Goal: Check status: Check status

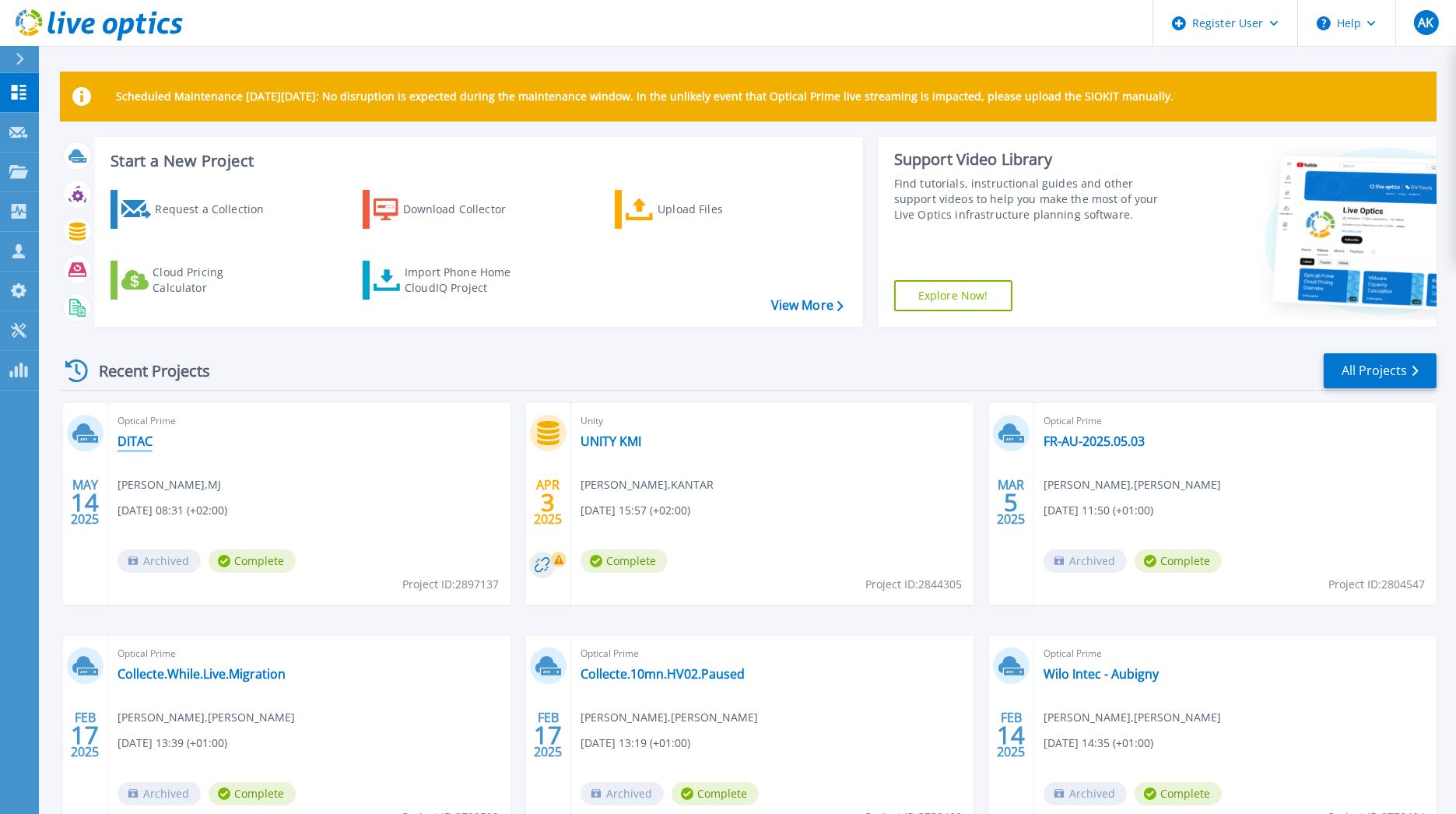
click at [128, 437] on link "DITAC" at bounding box center [135, 441] width 35 height 16
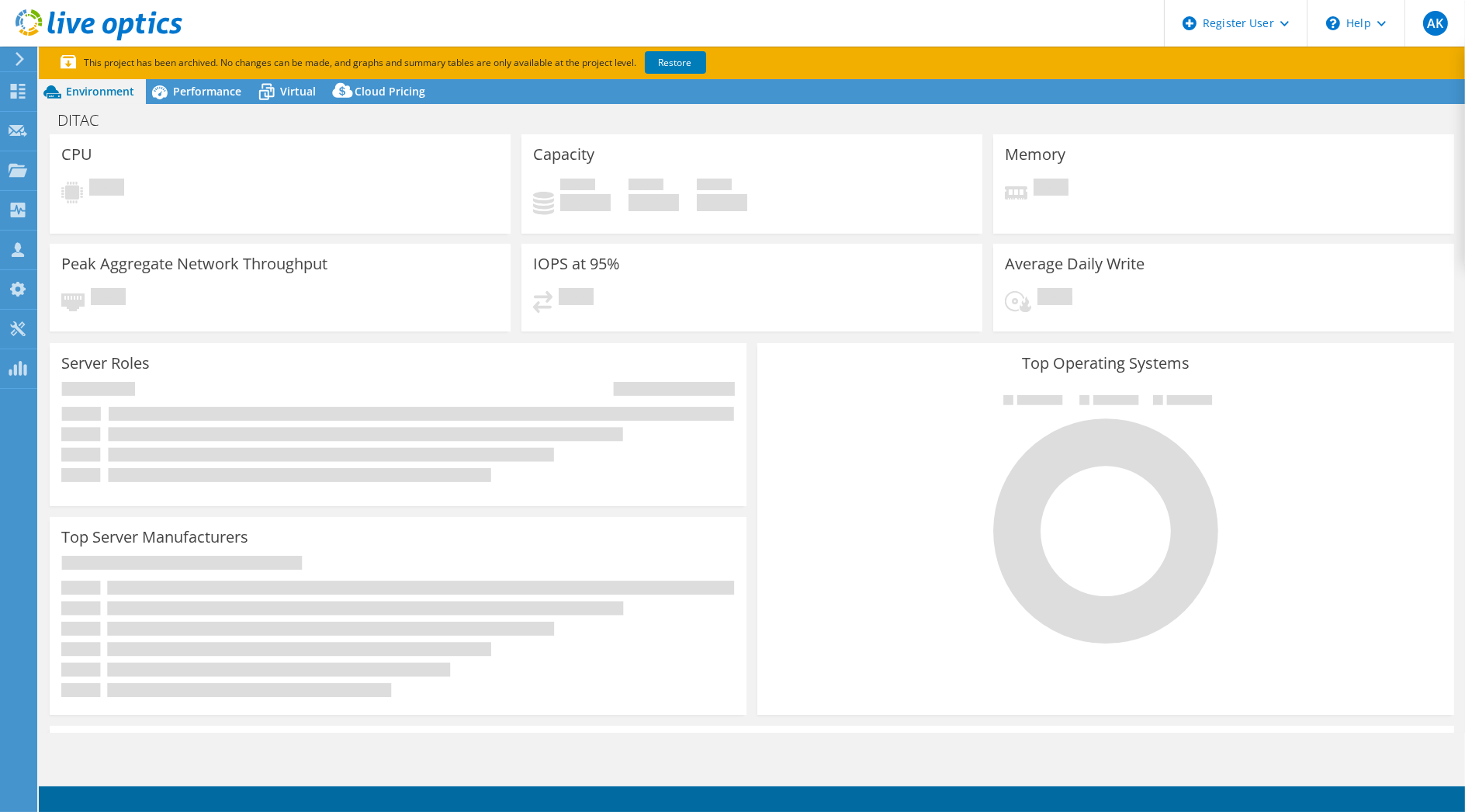
select select "USD"
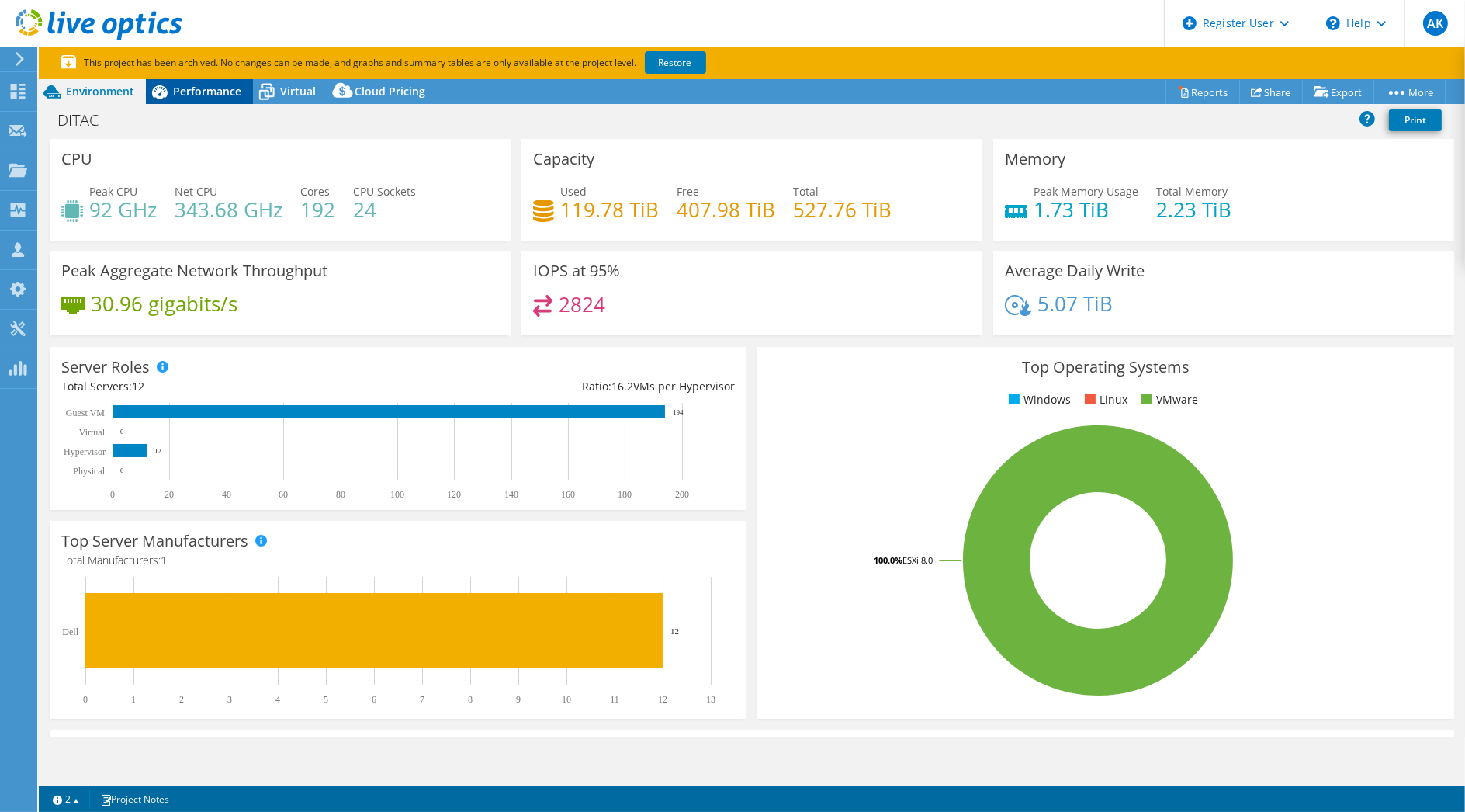
click at [189, 99] on div "Performance" at bounding box center [199, 91] width 107 height 25
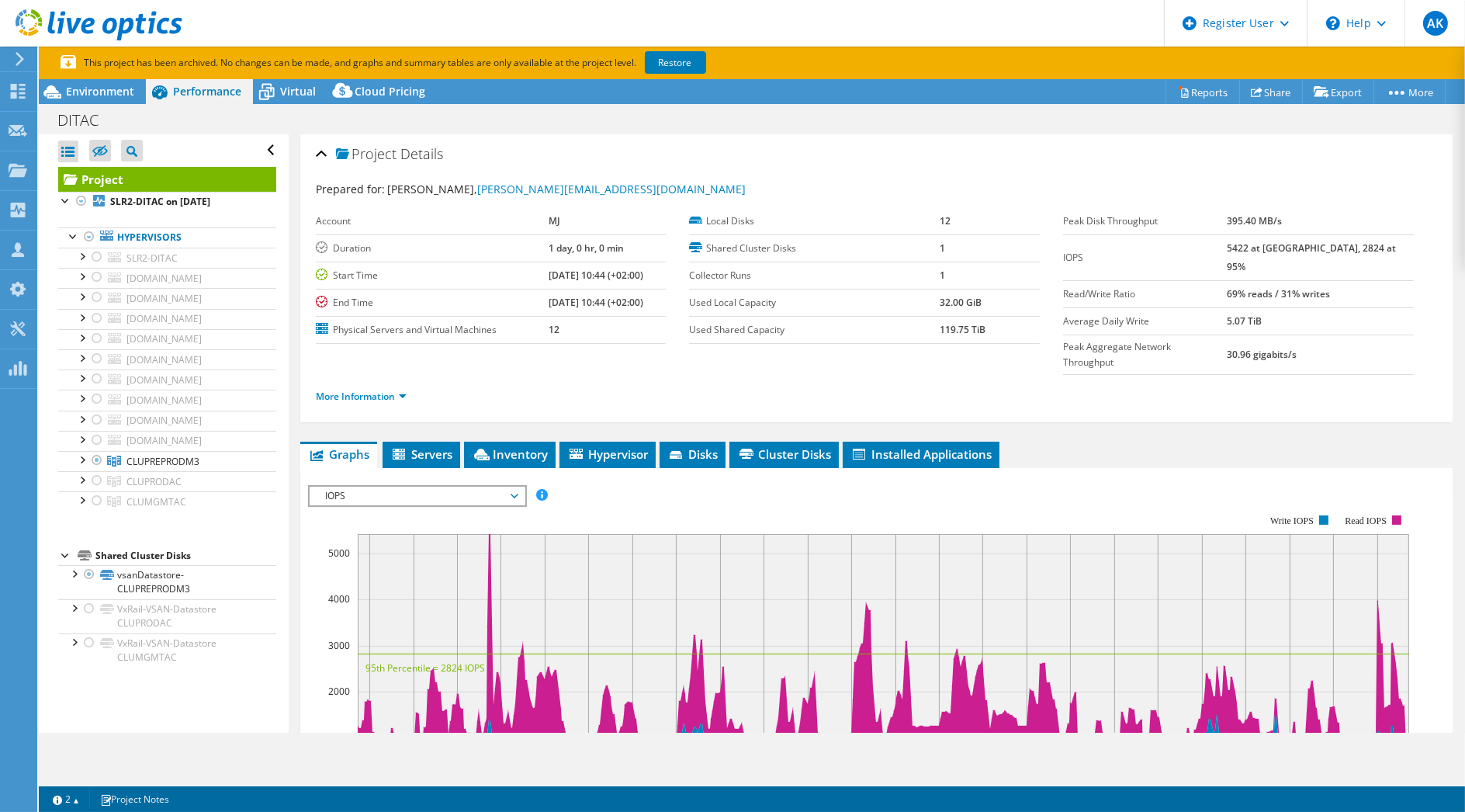
click at [675, 77] on section "This project has been archived. No changes can be made, and graphs and summary …" at bounding box center [752, 63] width 1427 height 33
click at [678, 75] on section "This project has been archived. No changes can be made, and graphs and summary …" at bounding box center [752, 63] width 1427 height 33
